Goal: Task Accomplishment & Management: Manage account settings

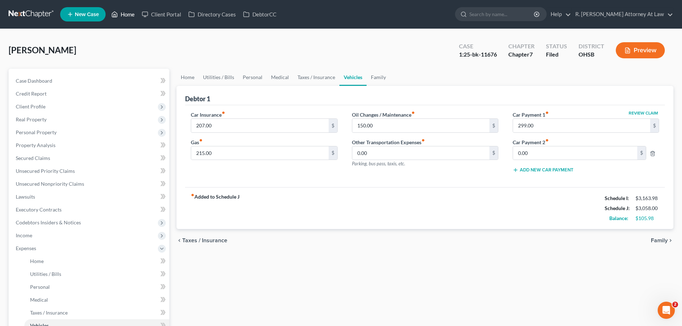
drag, startPoint x: 129, startPoint y: 17, endPoint x: 110, endPoint y: 13, distance: 19.5
click at [128, 17] on link "Home" at bounding box center [123, 14] width 30 height 13
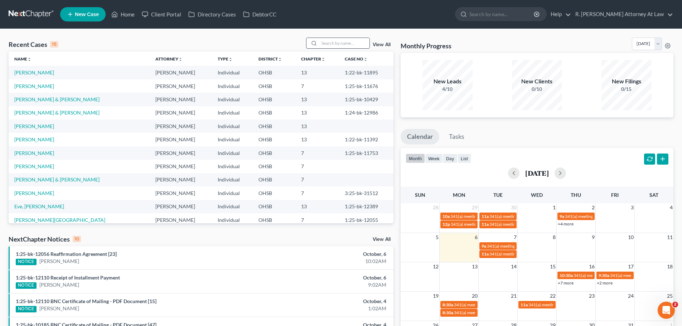
click at [335, 45] on input "search" at bounding box center [344, 43] width 50 height 10
type input "[PERSON_NAME]"
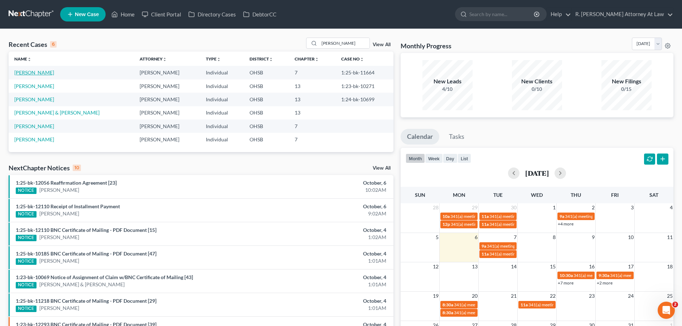
click at [43, 71] on link "[PERSON_NAME]" at bounding box center [34, 72] width 40 height 6
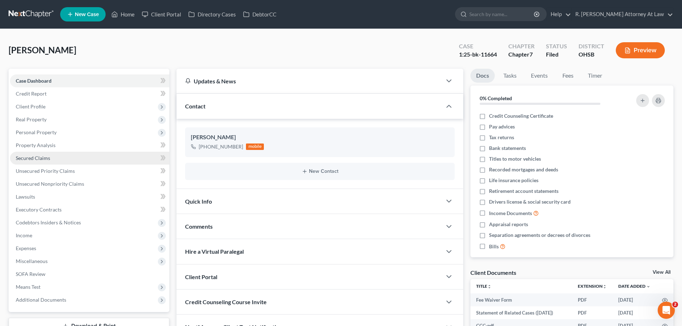
click at [35, 156] on span "Secured Claims" at bounding box center [33, 158] width 34 height 6
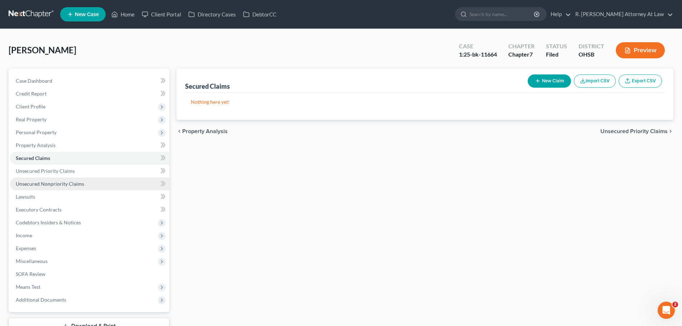
click at [56, 184] on span "Unsecured Nonpriority Claims" at bounding box center [50, 184] width 68 height 6
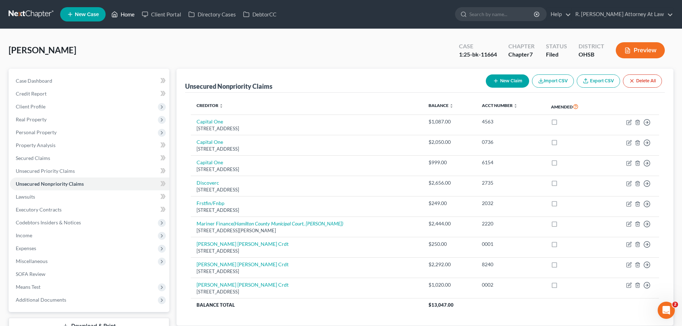
drag, startPoint x: 125, startPoint y: 11, endPoint x: 28, endPoint y: 7, distance: 96.4
click at [124, 11] on link "Home" at bounding box center [123, 14] width 30 height 13
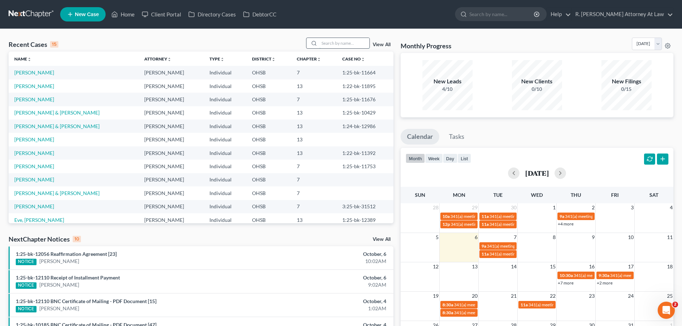
click at [321, 43] on input "search" at bounding box center [344, 43] width 50 height 10
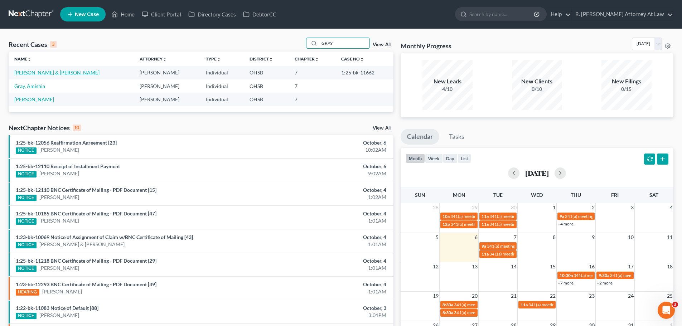
type input "GRAY"
click at [47, 74] on link "[PERSON_NAME] & [PERSON_NAME]" at bounding box center [56, 72] width 85 height 6
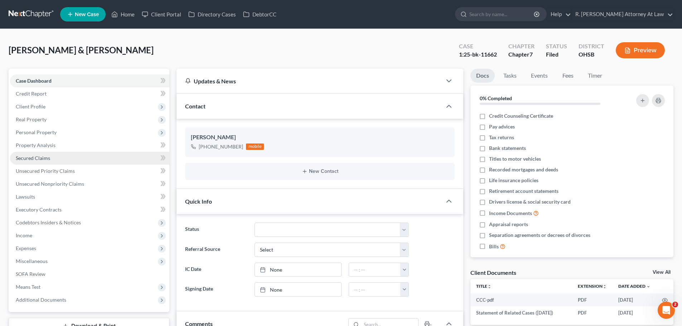
click at [30, 159] on span "Secured Claims" at bounding box center [33, 158] width 34 height 6
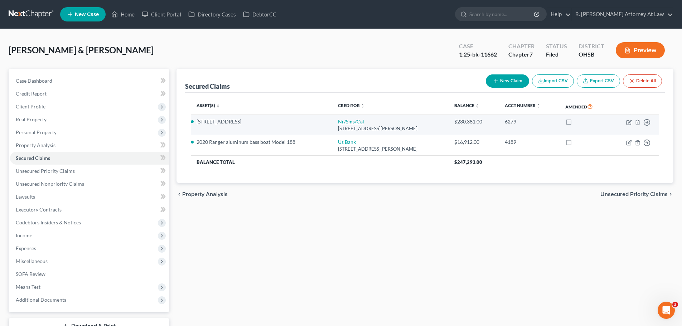
click at [344, 121] on link "Nr/Sms/Cal" at bounding box center [351, 121] width 26 height 6
select select "42"
select select "2"
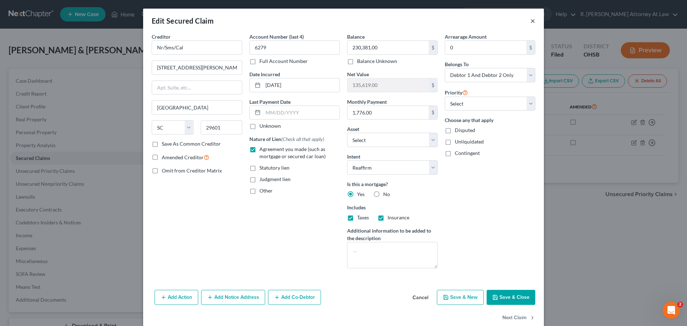
click at [364, 20] on button "×" at bounding box center [533, 20] width 5 height 9
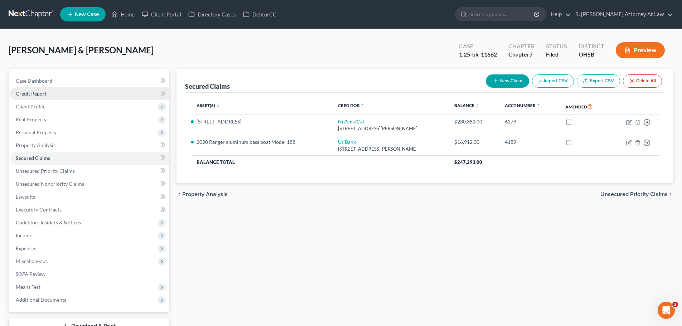
click at [27, 95] on span "Credit Report" at bounding box center [31, 94] width 31 height 6
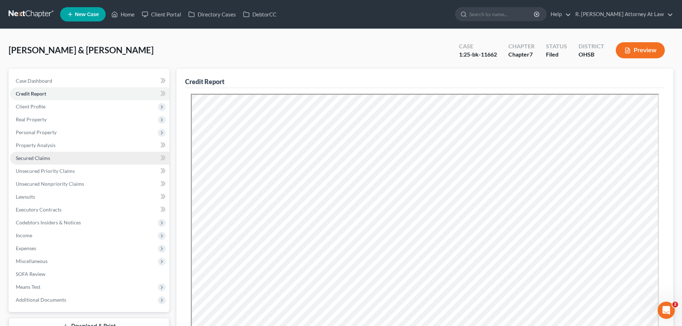
click at [34, 157] on span "Secured Claims" at bounding box center [33, 158] width 34 height 6
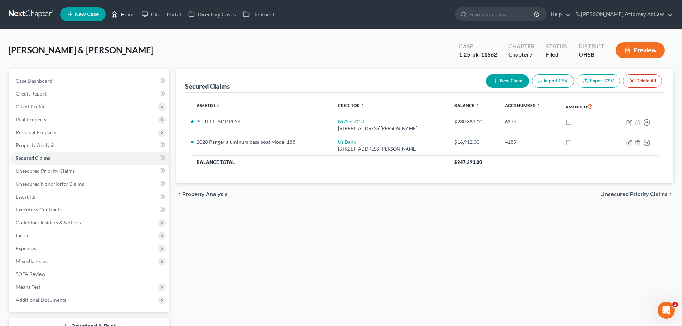
drag, startPoint x: 127, startPoint y: 13, endPoint x: 136, endPoint y: 14, distance: 9.1
click at [127, 13] on link "Home" at bounding box center [123, 14] width 30 height 13
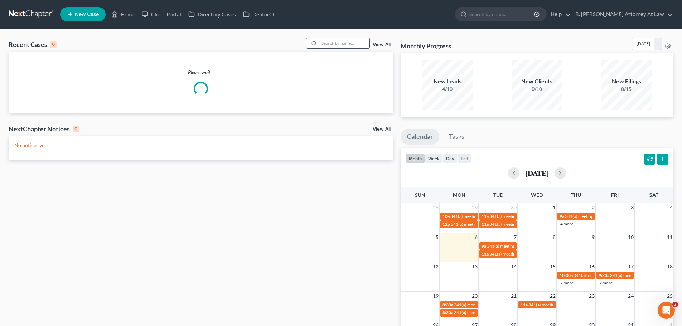
click at [342, 44] on input "search" at bounding box center [344, 43] width 50 height 10
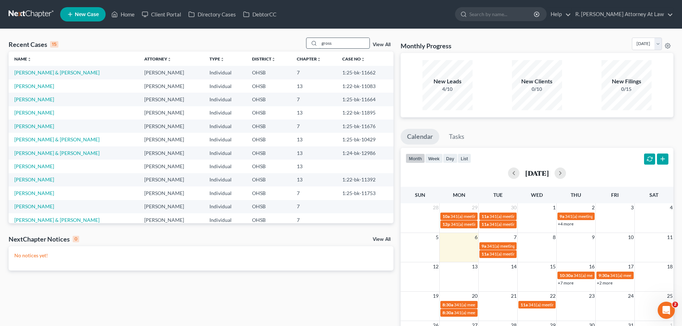
type input "gross"
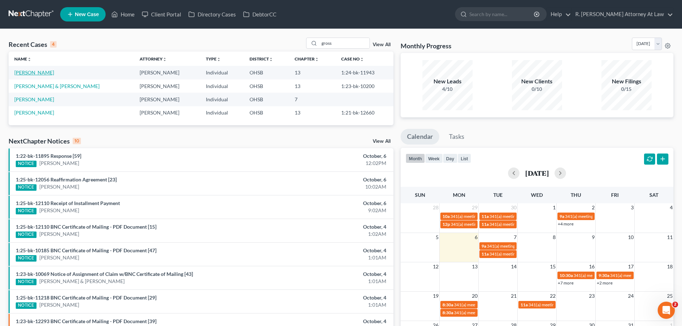
click at [36, 72] on link "[PERSON_NAME]" at bounding box center [34, 72] width 40 height 6
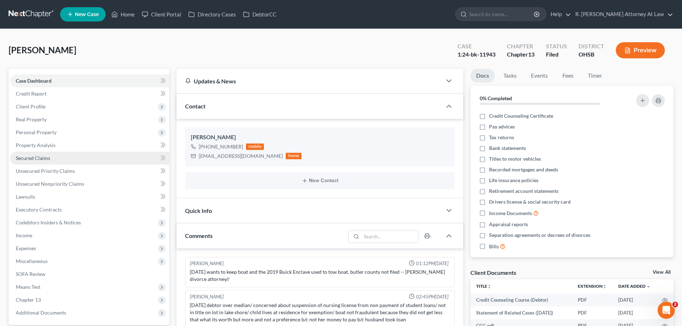
scroll to position [107, 0]
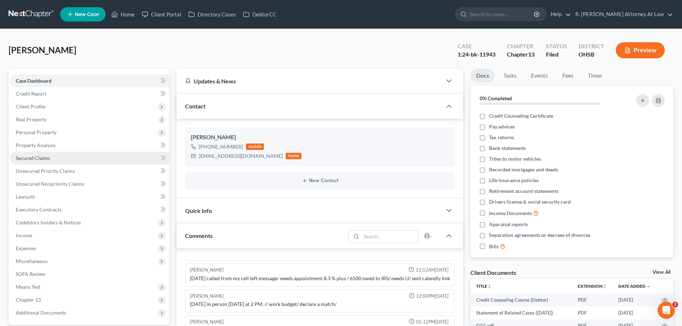
click at [38, 154] on link "Secured Claims" at bounding box center [89, 158] width 159 height 13
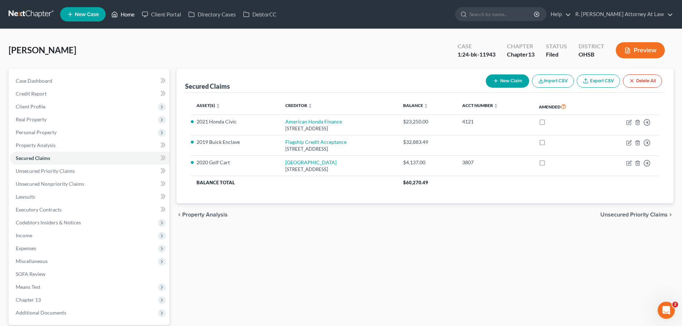
click at [124, 15] on link "Home" at bounding box center [123, 14] width 30 height 13
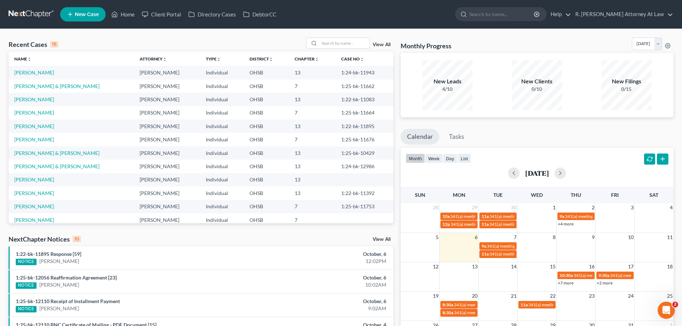
click at [127, 35] on div "Recent Cases 15 View All Name unfold_more expand_more expand_less Attorney unfo…" at bounding box center [341, 265] width 682 height 473
click at [34, 73] on link "[PERSON_NAME]" at bounding box center [34, 72] width 40 height 6
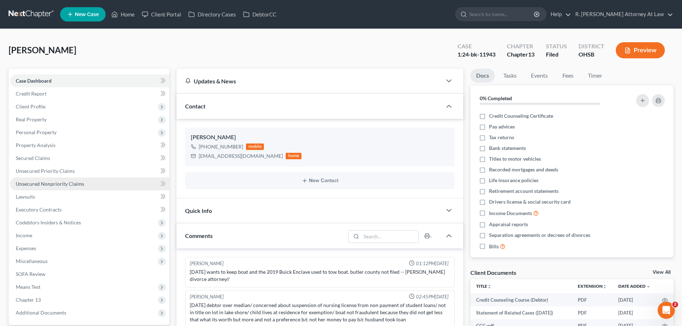
scroll to position [107, 0]
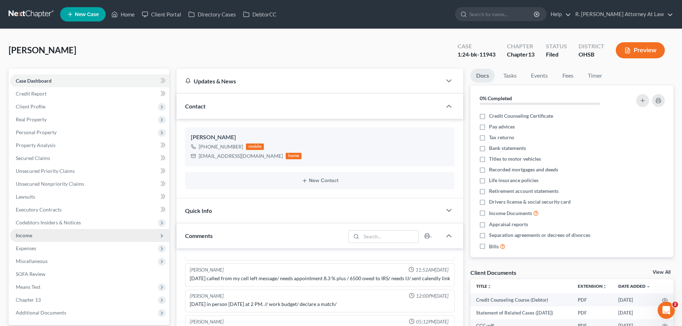
click at [30, 233] on span "Income" at bounding box center [24, 235] width 16 height 6
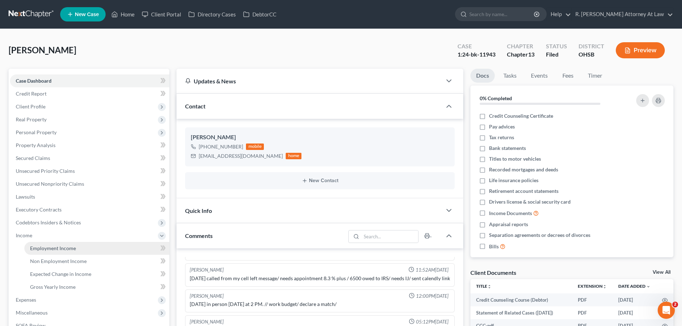
click at [48, 250] on span "Employment Income" at bounding box center [53, 248] width 46 height 6
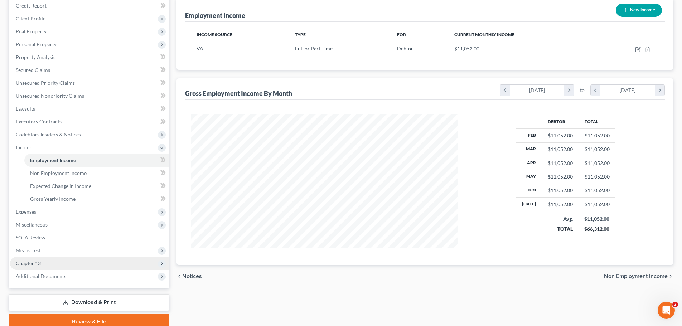
scroll to position [107, 0]
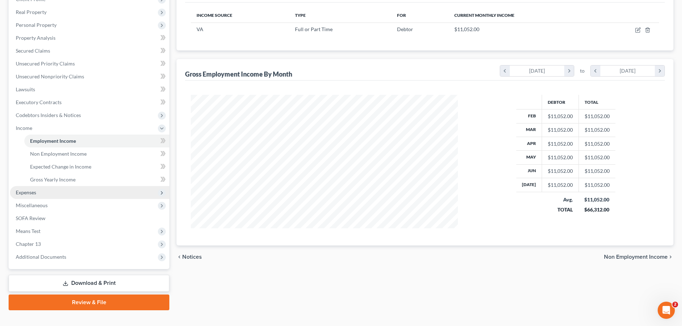
click at [30, 193] on span "Expenses" at bounding box center [26, 192] width 20 height 6
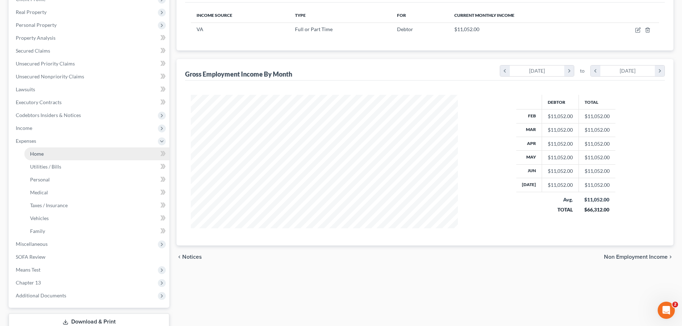
click at [43, 154] on span "Home" at bounding box center [37, 154] width 14 height 6
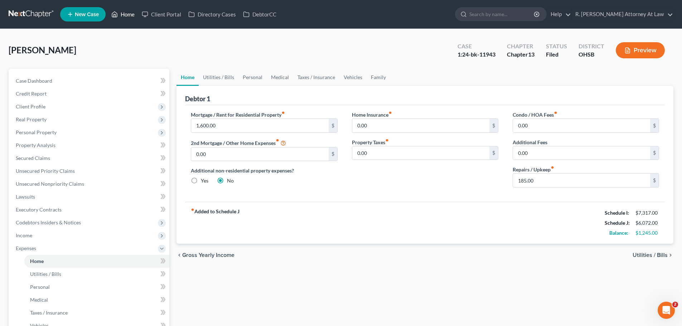
click at [128, 13] on link "Home" at bounding box center [123, 14] width 30 height 13
